Goal: Transaction & Acquisition: Purchase product/service

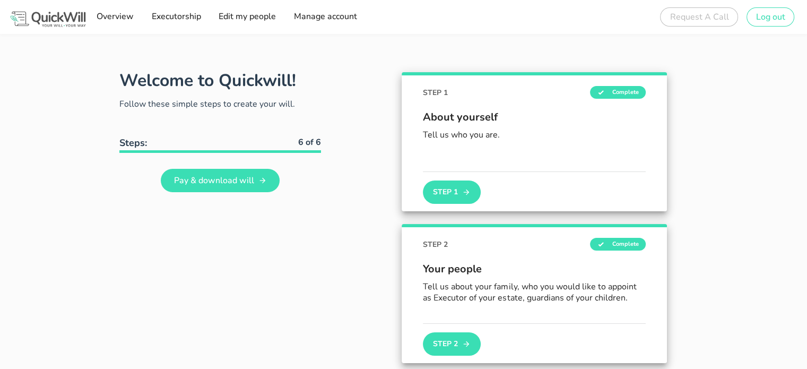
click at [676, 17] on div "Request A Call Oops, something went wrong. We're looking into it. CLOSE Thank y…" at bounding box center [701, 16] width 82 height 25
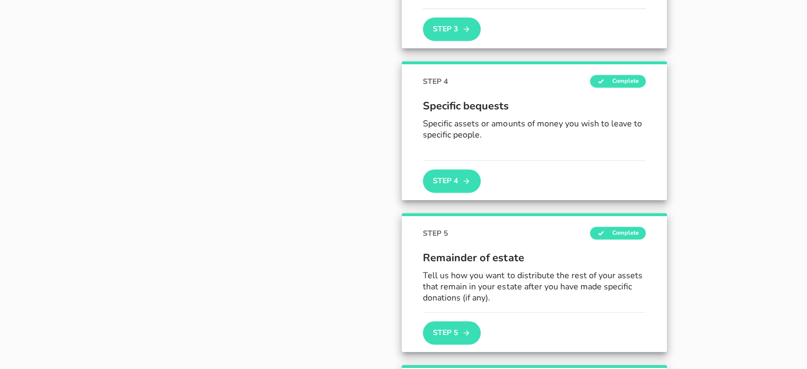
scroll to position [780, 0]
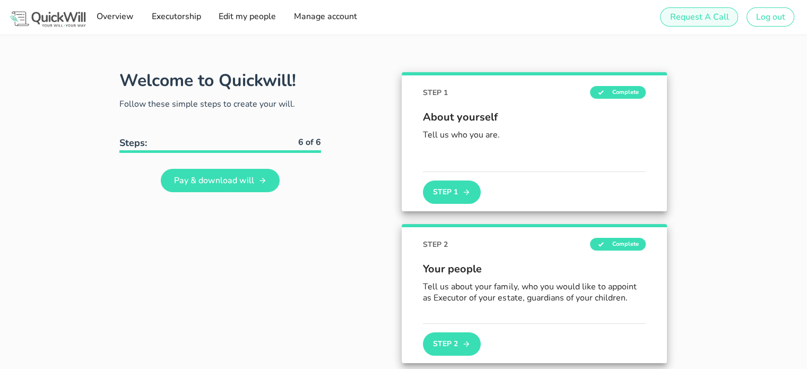
type input "[EMAIL_ADDRESS][DOMAIN_NAME]"
click at [696, 14] on span "Request A Call" at bounding box center [698, 17] width 59 height 12
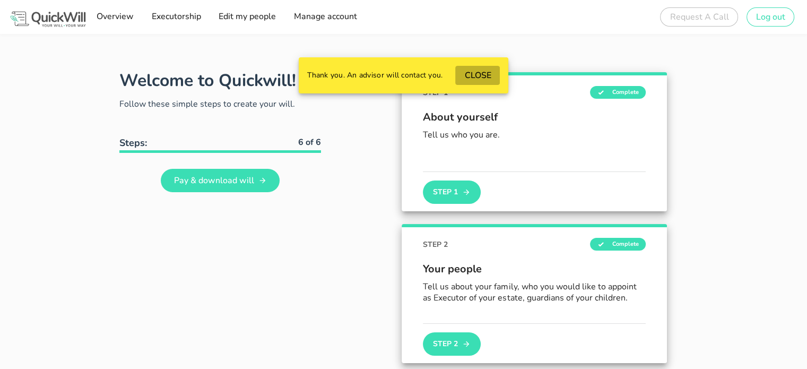
click at [481, 73] on span "CLOSE" at bounding box center [477, 76] width 27 height 12
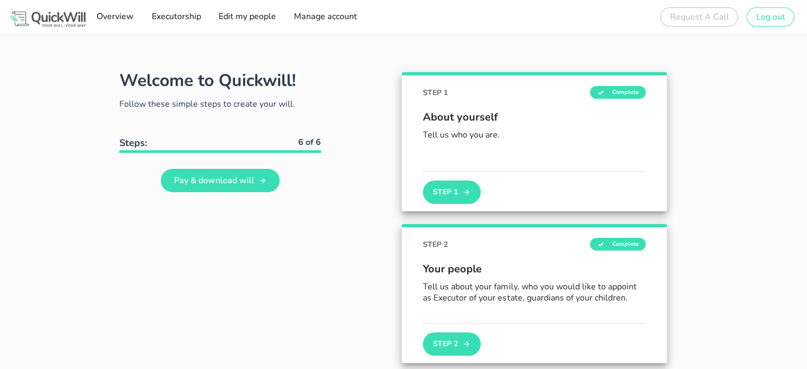
click at [52, 21] on img at bounding box center [47, 19] width 79 height 19
click at [240, 188] on link "Pay & download will" at bounding box center [220, 180] width 119 height 23
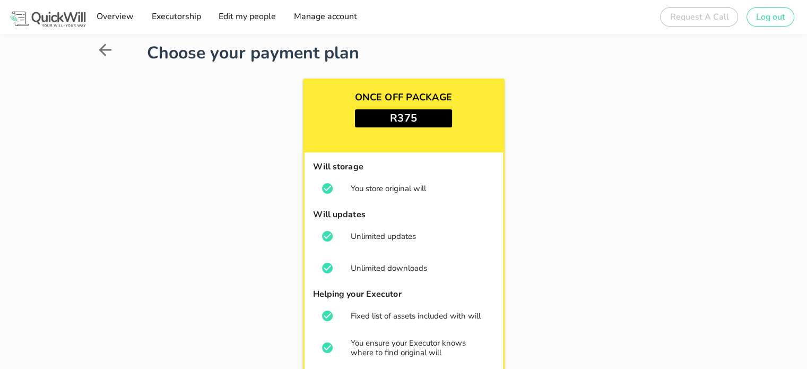
click at [398, 118] on h3 "R375" at bounding box center [403, 118] width 97 height 18
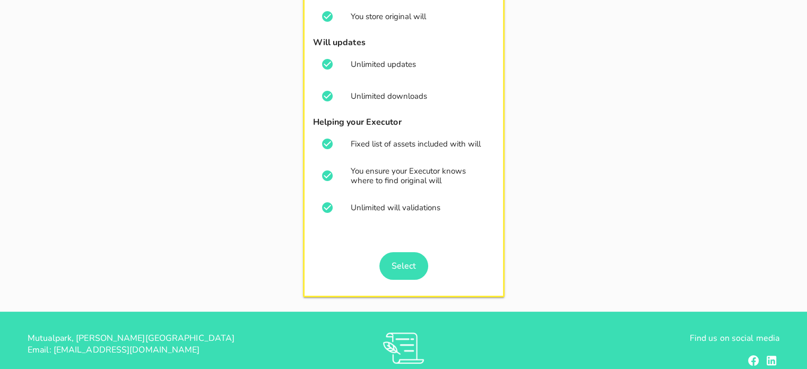
scroll to position [174, 0]
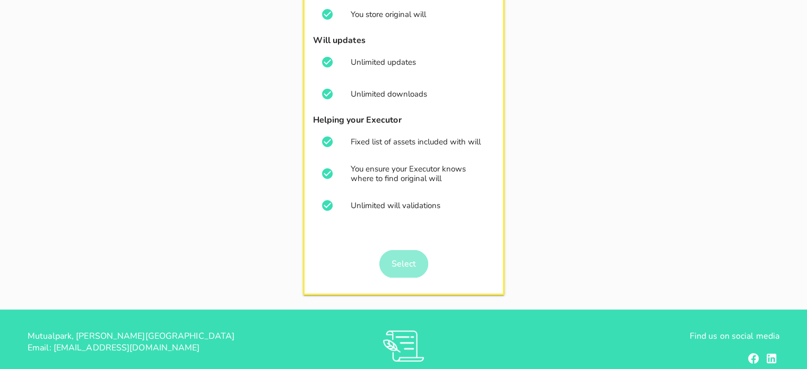
click at [399, 262] on span "Select" at bounding box center [403, 264] width 25 height 12
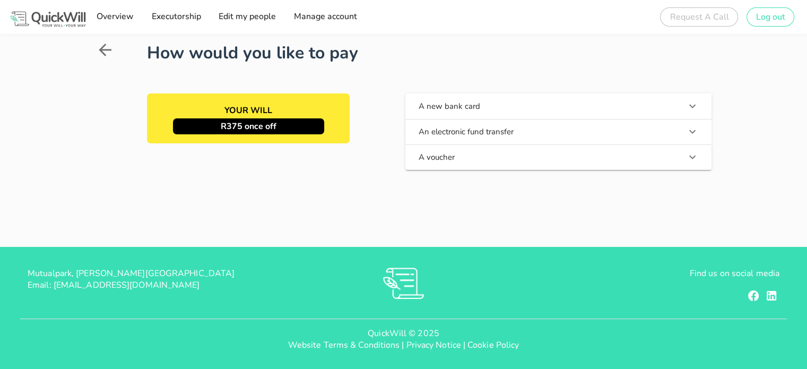
click at [474, 158] on button "A voucher" at bounding box center [558, 156] width 306 height 25
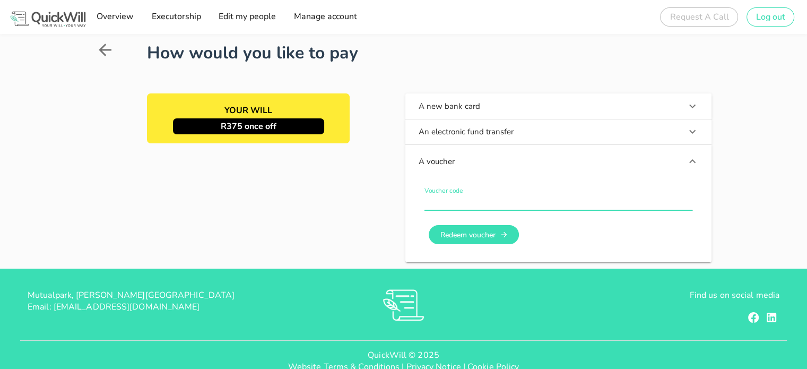
click at [469, 206] on input "Voucher code" at bounding box center [558, 201] width 268 height 17
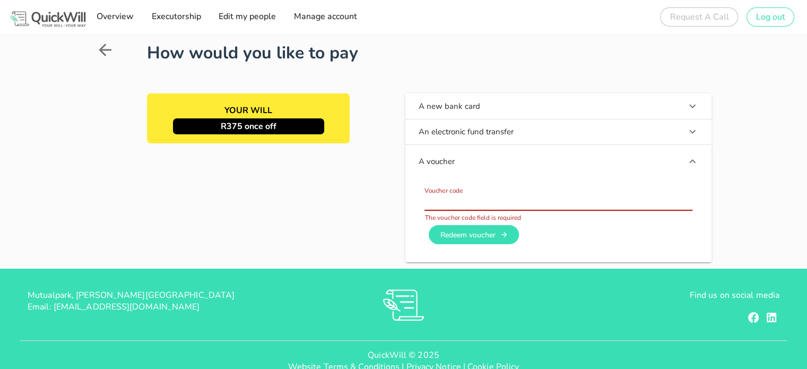
click at [541, 199] on input "Voucher code" at bounding box center [558, 201] width 268 height 17
paste input "19476"
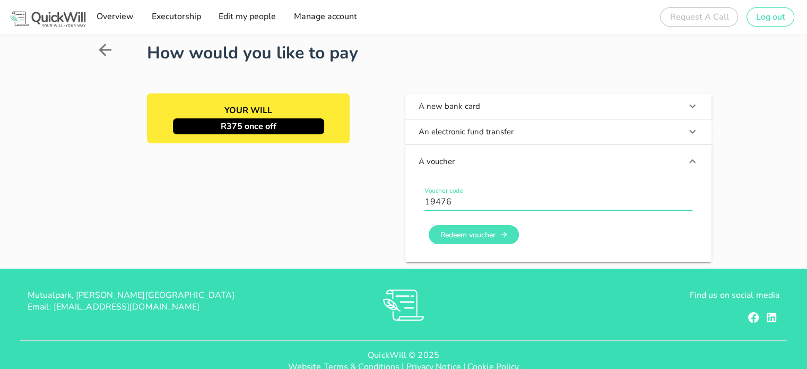
type input "19476"
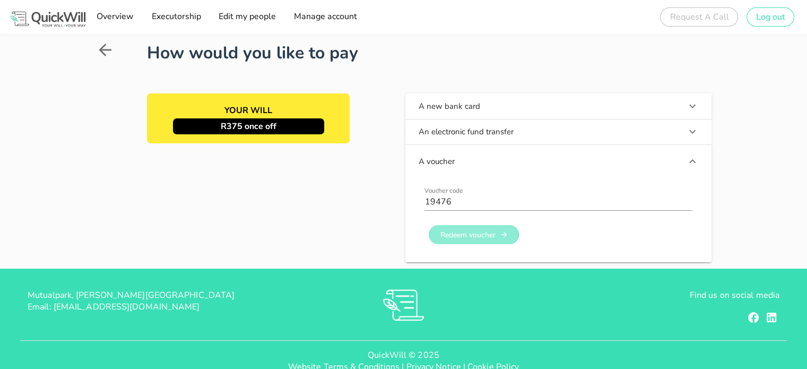
click at [464, 233] on span "Redeem voucher" at bounding box center [467, 235] width 56 height 10
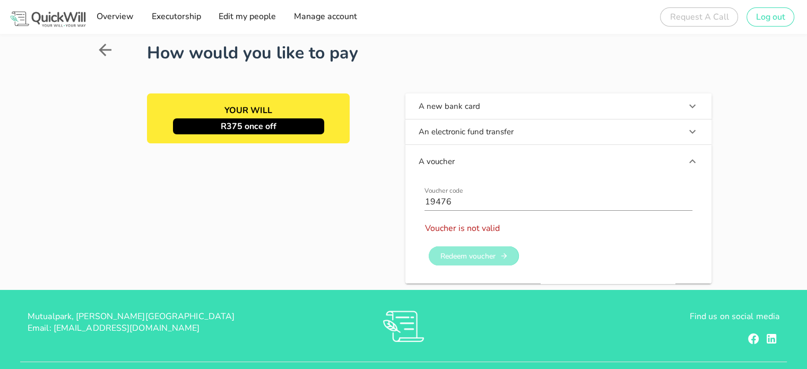
click at [471, 255] on span "Redeem voucher" at bounding box center [467, 256] width 56 height 10
click at [471, 255] on span "Voucher code 19476 Voucher is not valid Redeem voucher" at bounding box center [558, 224] width 268 height 74
click at [471, 255] on span "Redeem voucher" at bounding box center [467, 256] width 56 height 10
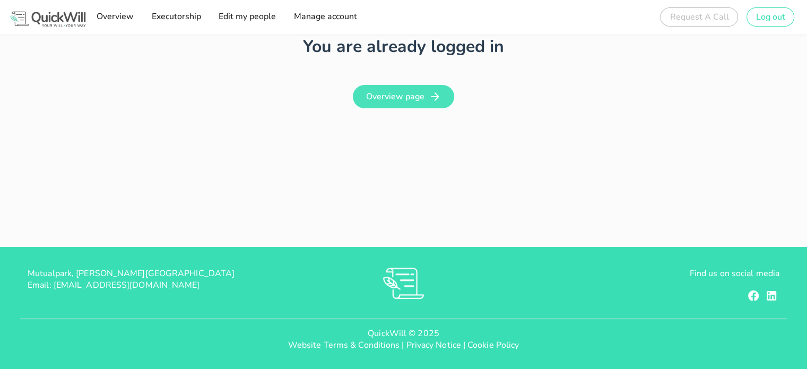
type input "[EMAIL_ADDRESS][DOMAIN_NAME]"
click at [399, 99] on span "Overview page" at bounding box center [395, 97] width 59 height 12
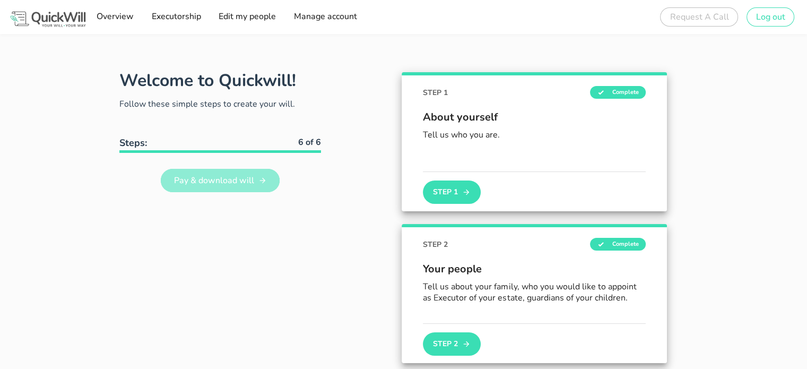
click at [227, 186] on link "Pay & download will" at bounding box center [220, 180] width 119 height 23
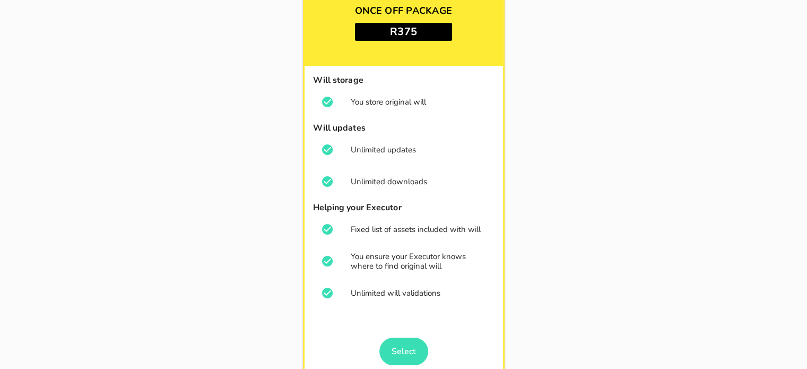
scroll to position [83, 0]
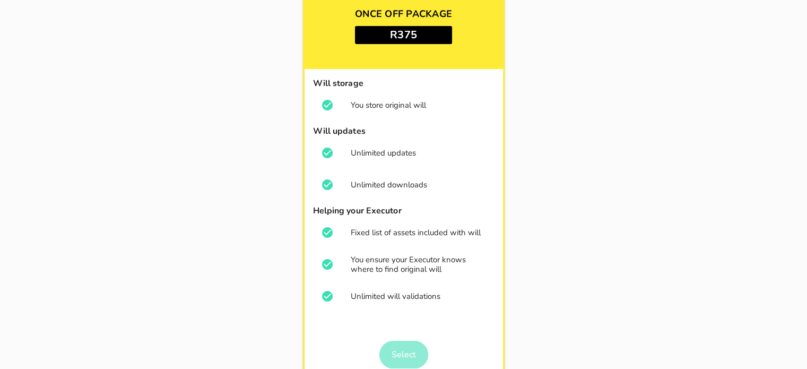
click at [415, 354] on span "Select" at bounding box center [403, 355] width 25 height 12
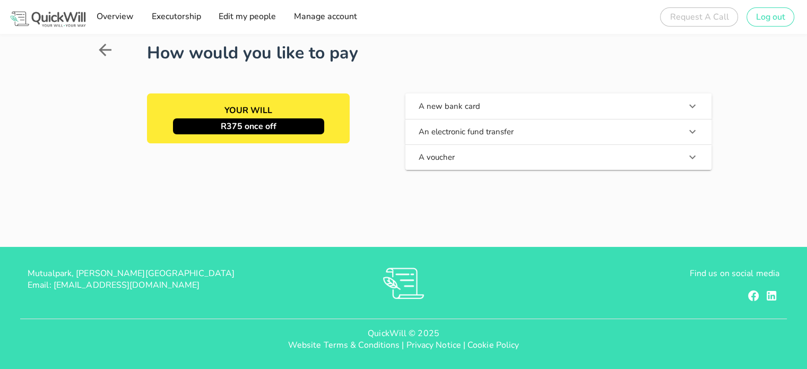
click at [585, 150] on button "A voucher" at bounding box center [558, 156] width 306 height 25
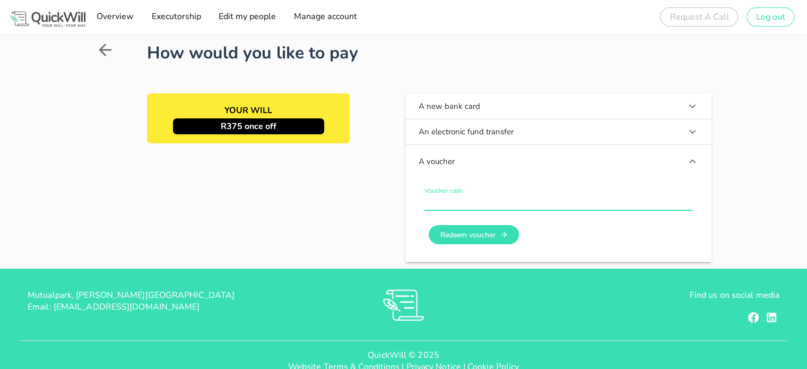
click at [447, 203] on input "Voucher code" at bounding box center [558, 201] width 268 height 17
paste input "19476"
type input "19476"
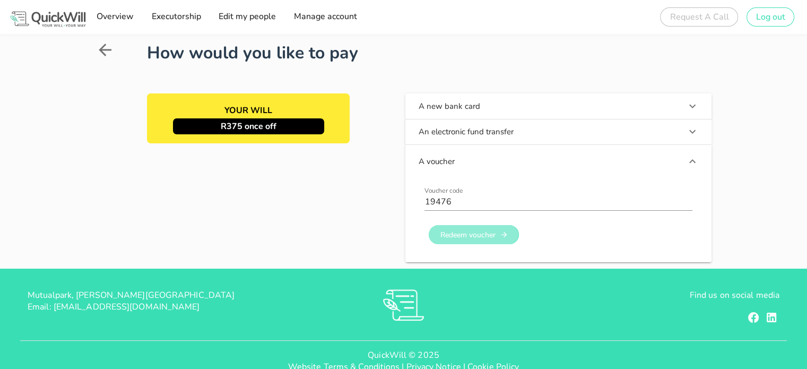
click at [447, 242] on button "Redeem voucher" at bounding box center [474, 234] width 90 height 19
